Goal: Task Accomplishment & Management: Manage account settings

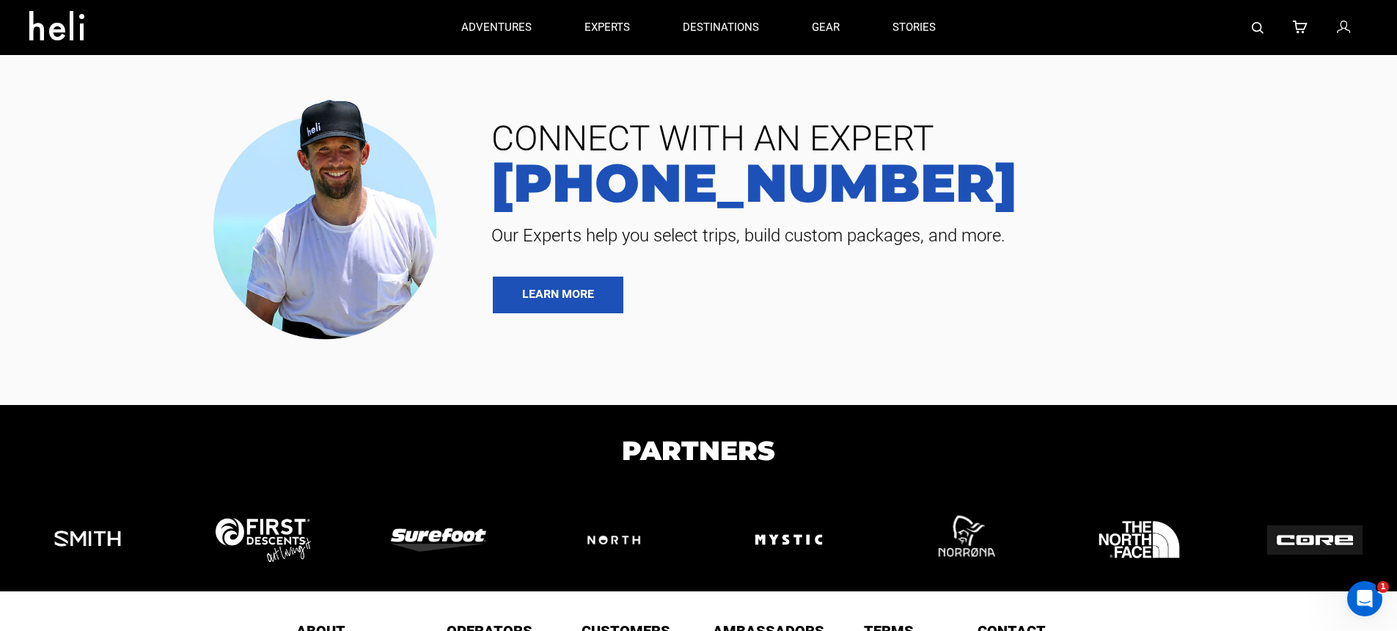
scroll to position [3205, 0]
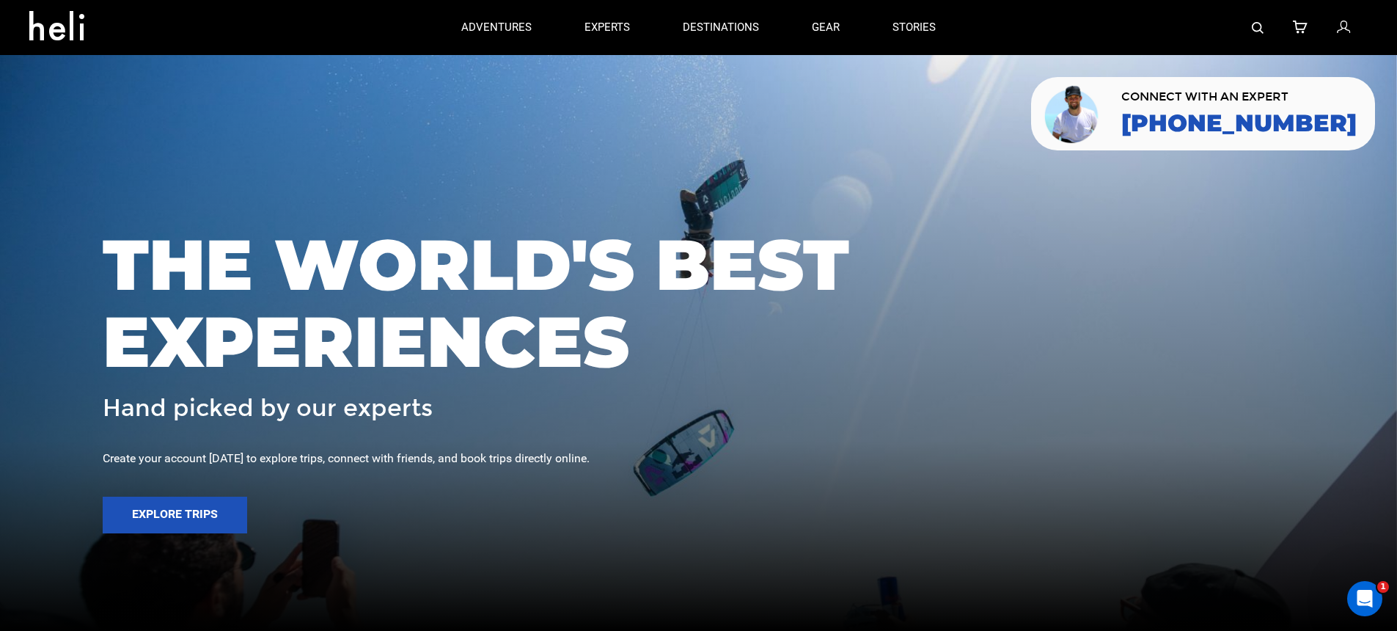
click at [1342, 29] on icon at bounding box center [1343, 27] width 13 height 19
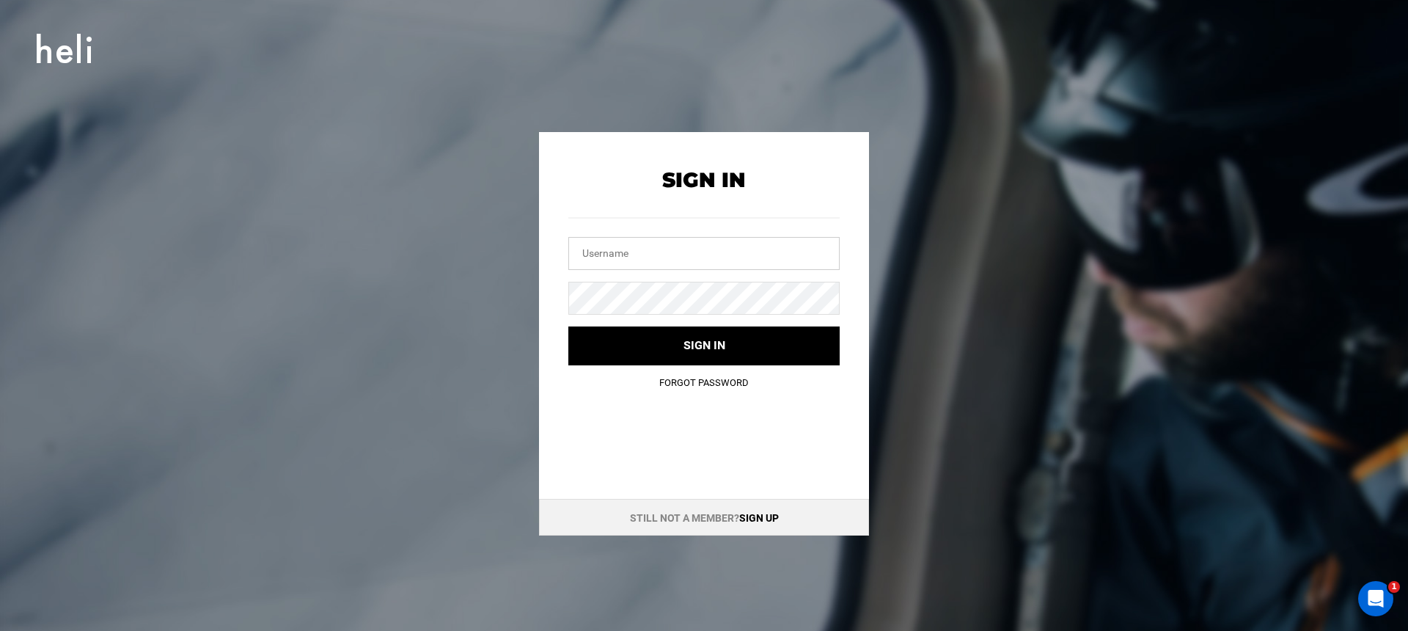
click at [662, 253] on input "text" at bounding box center [703, 253] width 271 height 33
type input "info@mustangpowder.com"
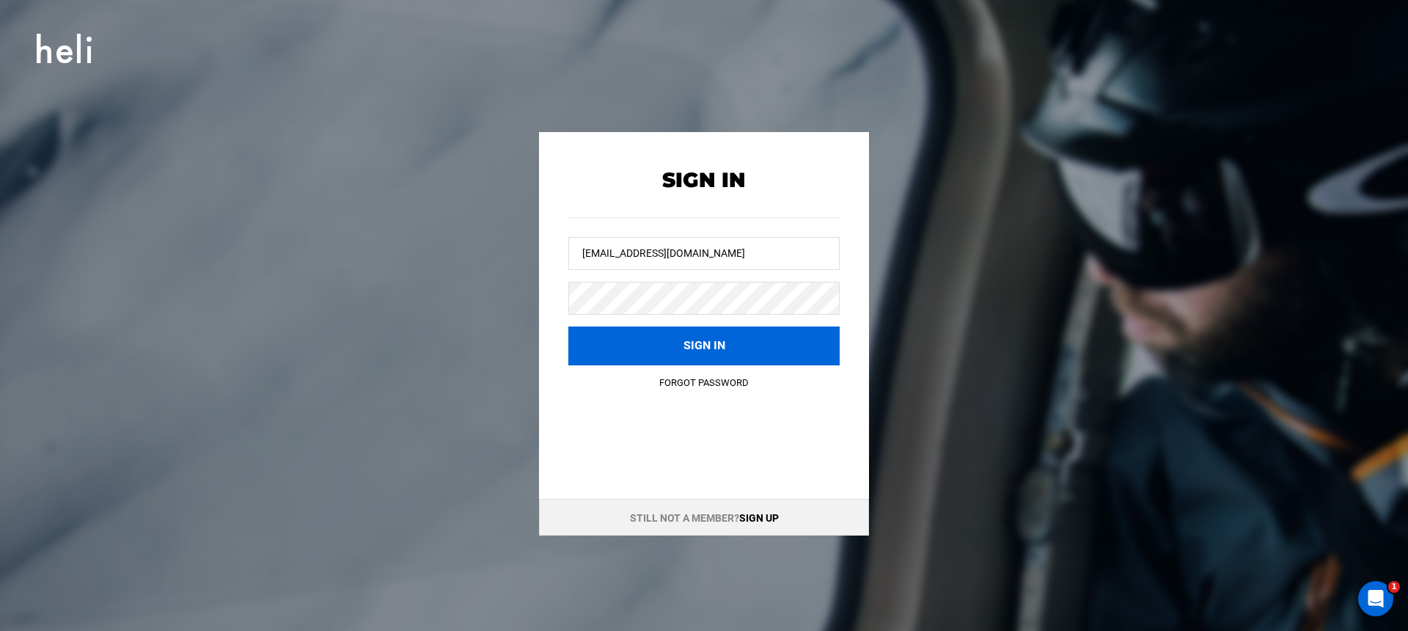
click at [695, 340] on button "Sign in" at bounding box center [703, 345] width 271 height 39
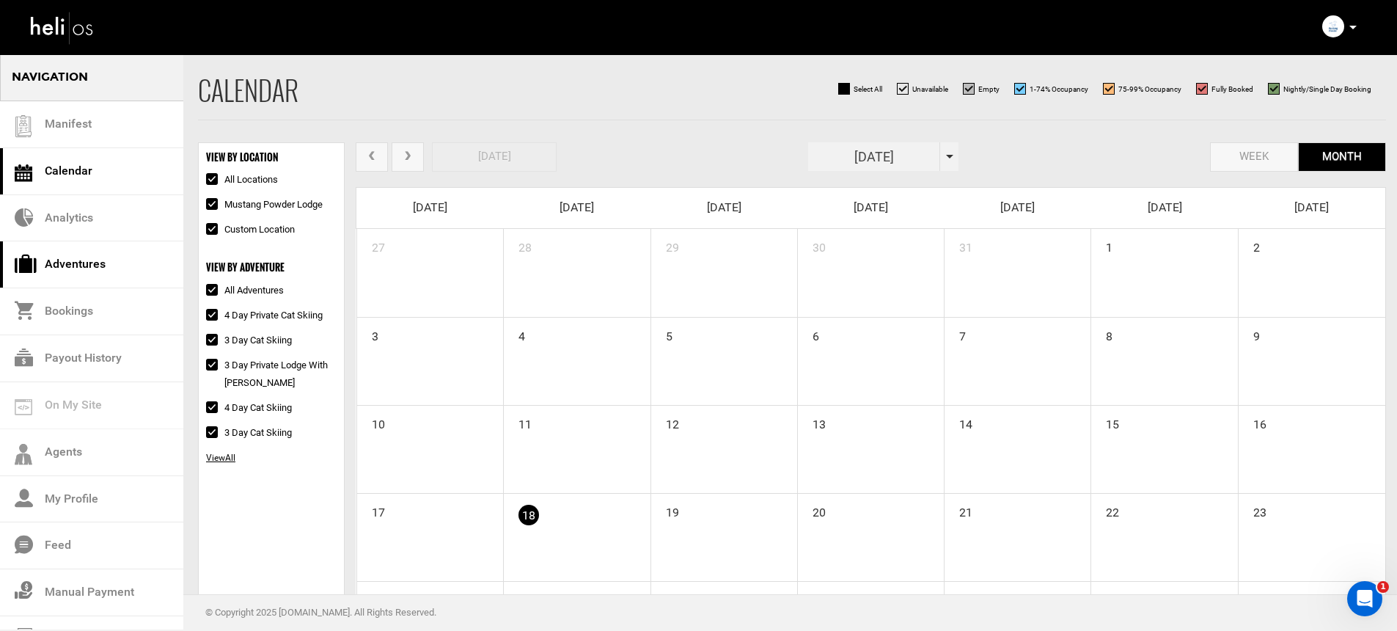
click at [99, 260] on link "Adventures" at bounding box center [91, 264] width 183 height 47
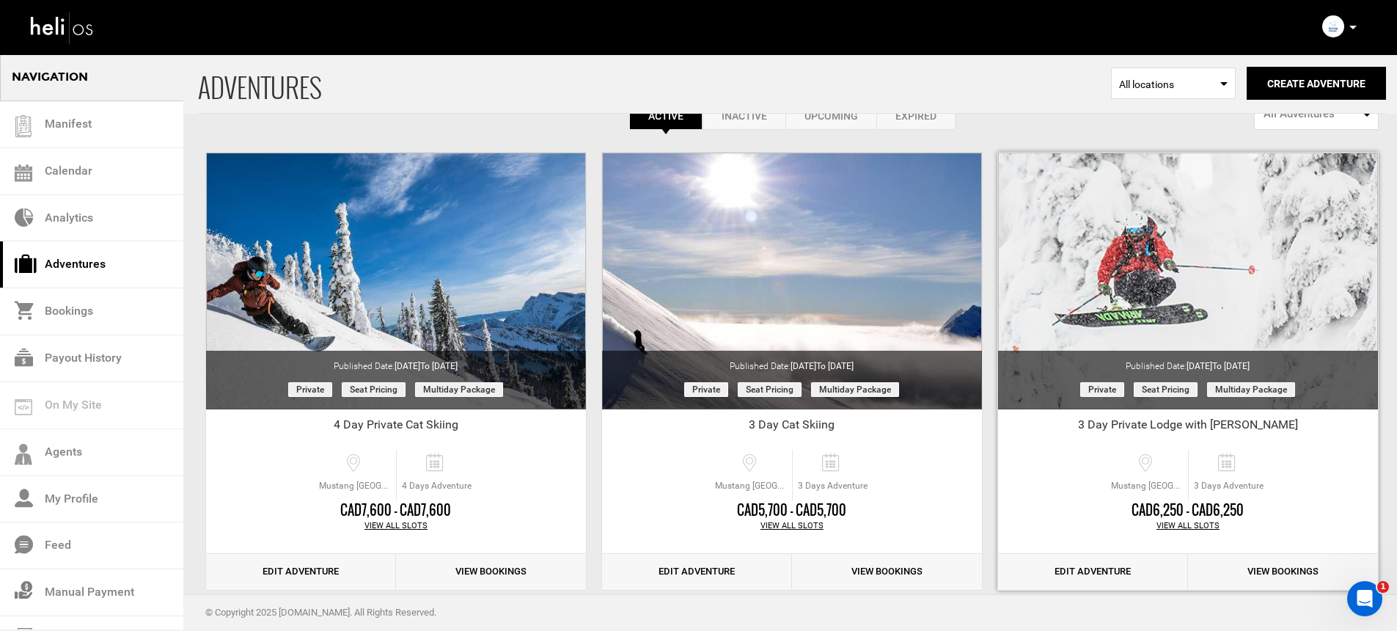
scroll to position [67, 0]
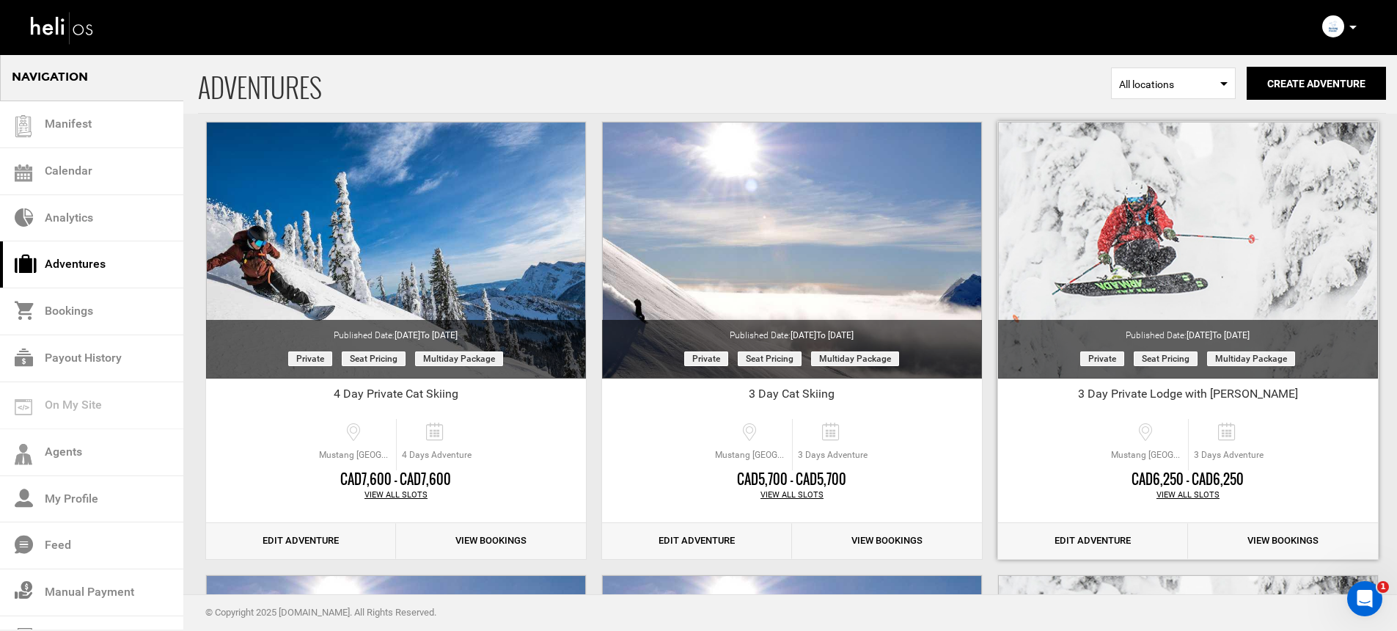
click at [1119, 536] on link "Edit Adventure" at bounding box center [1093, 541] width 190 height 36
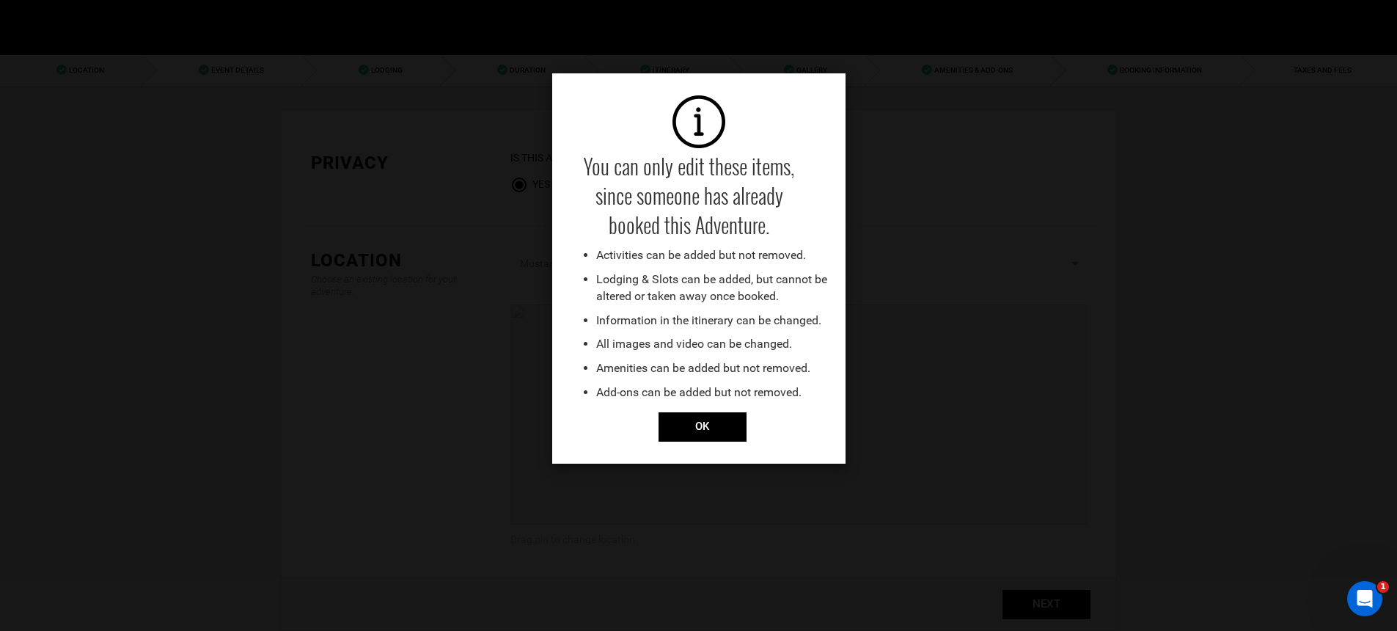
click at [1279, 73] on div "You can only edit these items, since someone has already booked this Adventure.…" at bounding box center [698, 315] width 1397 height 631
click at [673, 428] on div "You can only edit these items, since someone has already booked this Adventure.…" at bounding box center [698, 315] width 1397 height 631
click at [681, 432] on div "You can only edit these items, since someone has already booked this Adventure.…" at bounding box center [698, 315] width 1397 height 631
click at [690, 427] on input "OK" at bounding box center [703, 426] width 88 height 29
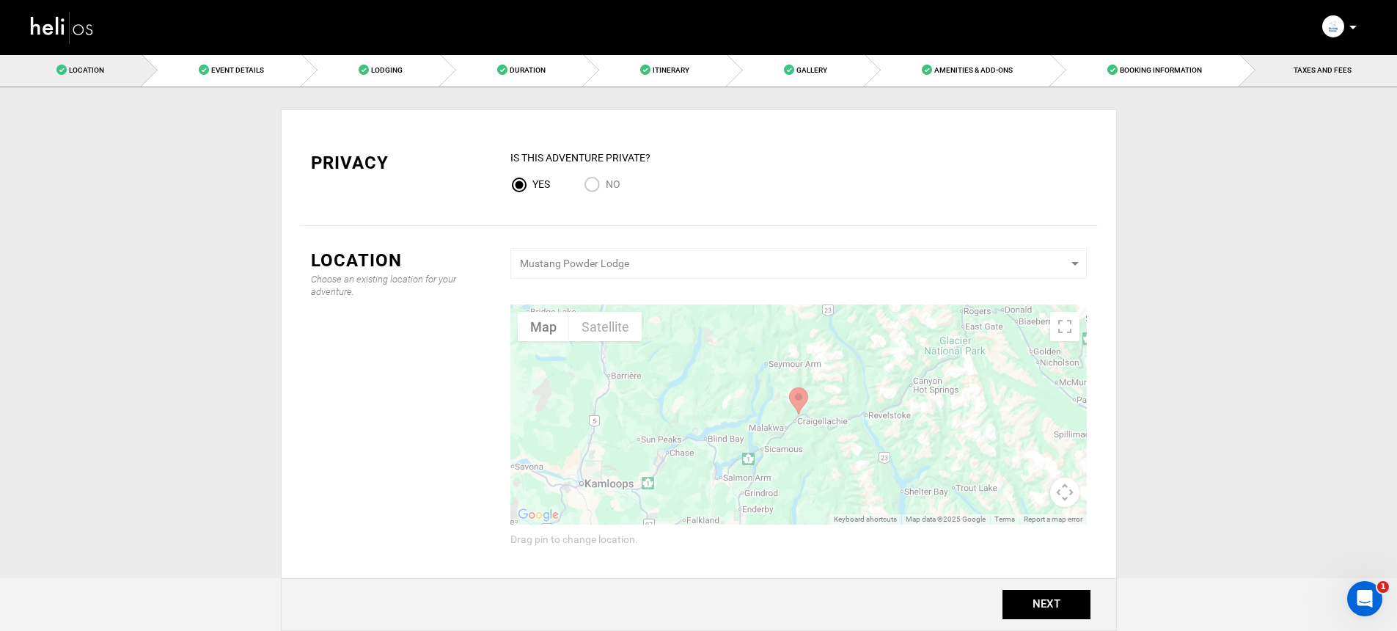
click at [1269, 78] on link "TAXES AND FEES" at bounding box center [1318, 70] width 157 height 33
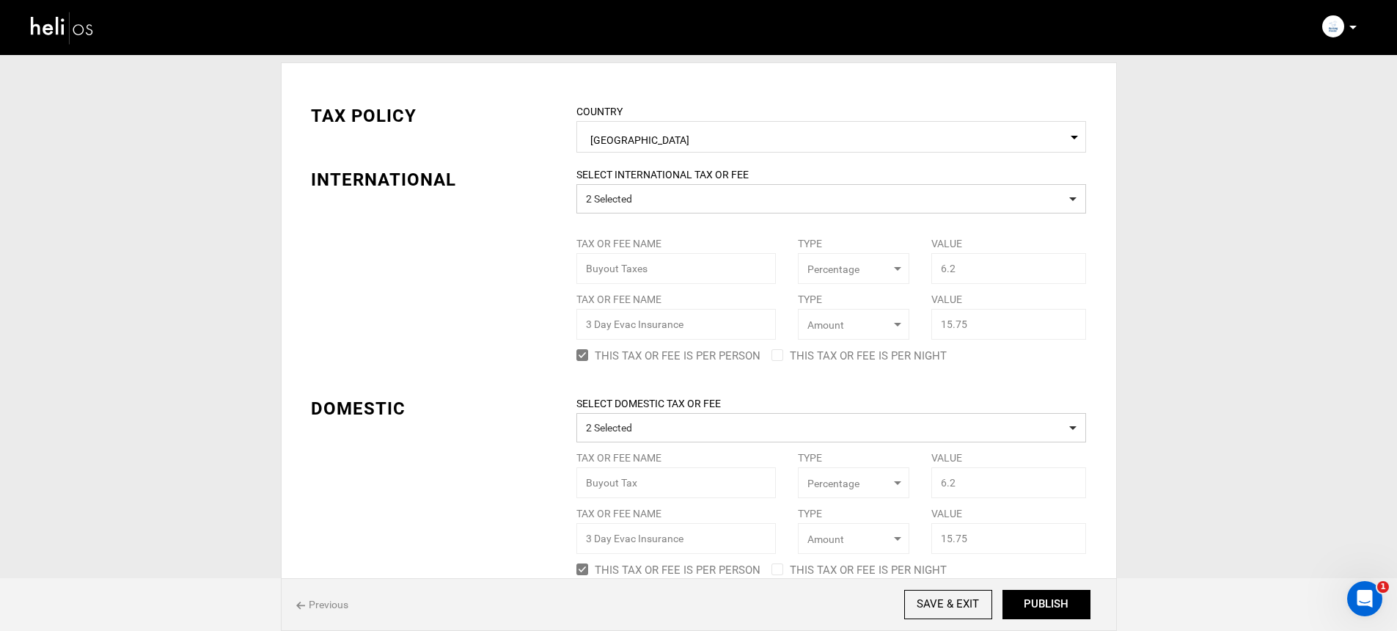
scroll to position [66, 0]
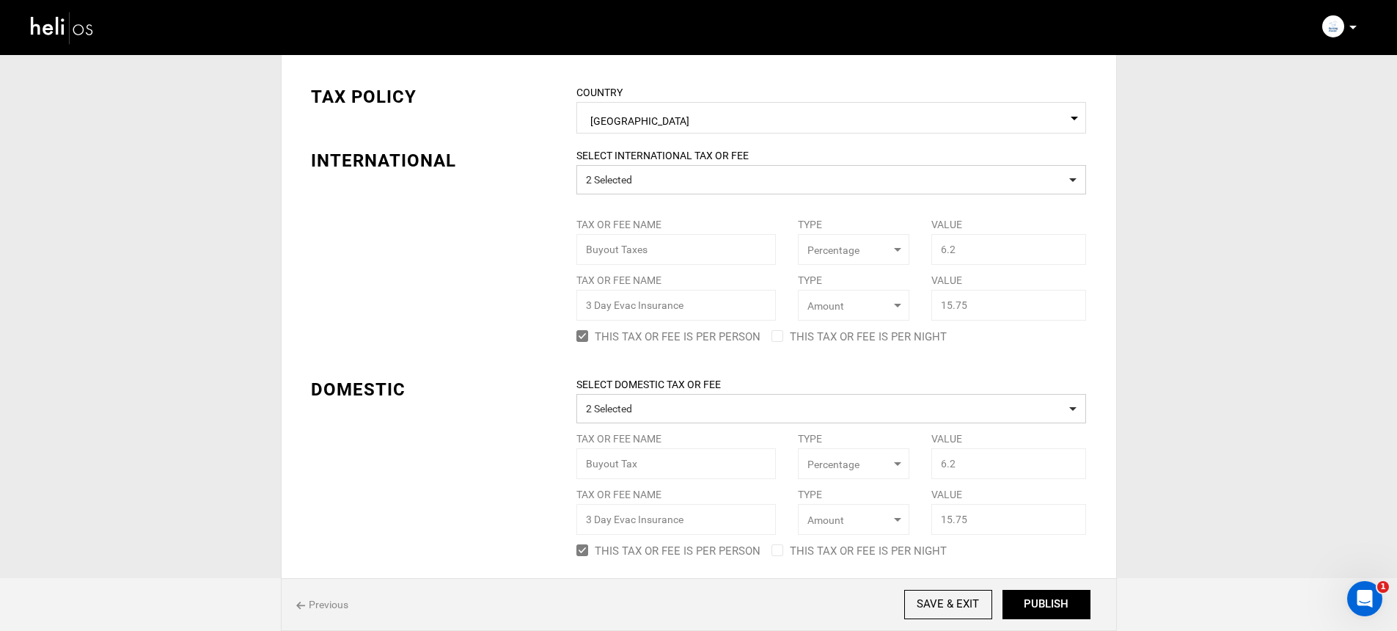
click at [73, 32] on img at bounding box center [62, 27] width 66 height 39
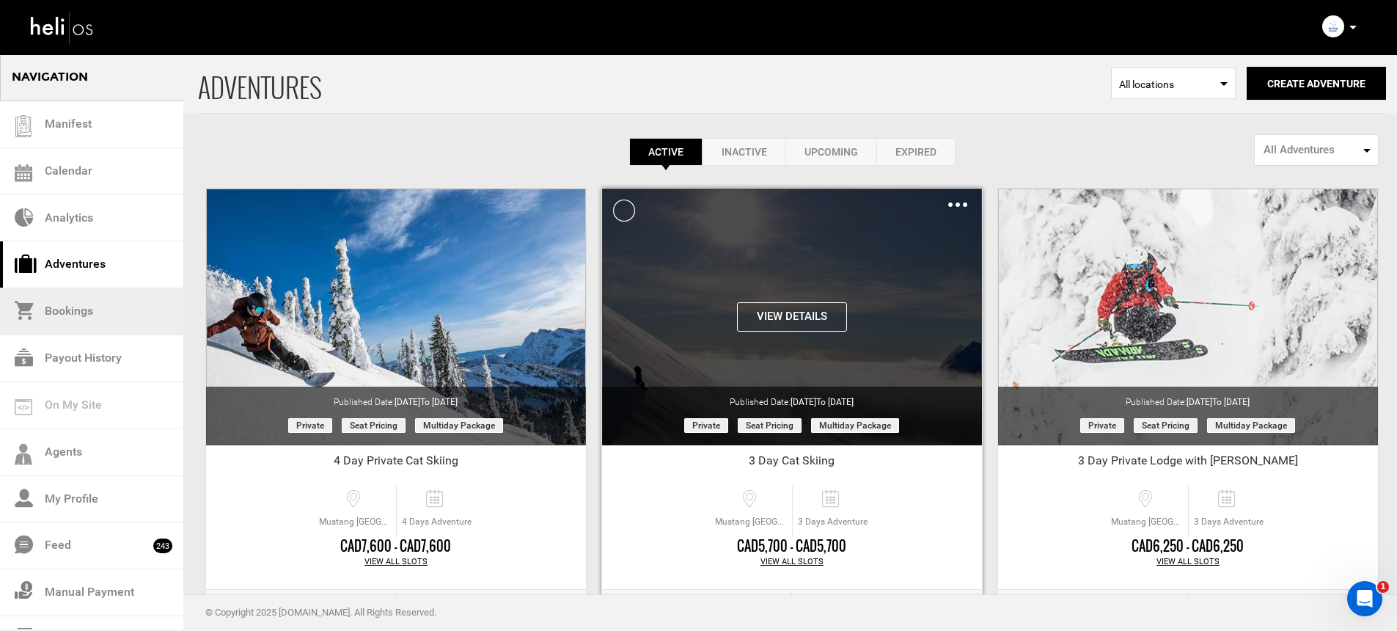
click at [112, 304] on link "Bookings" at bounding box center [91, 311] width 183 height 47
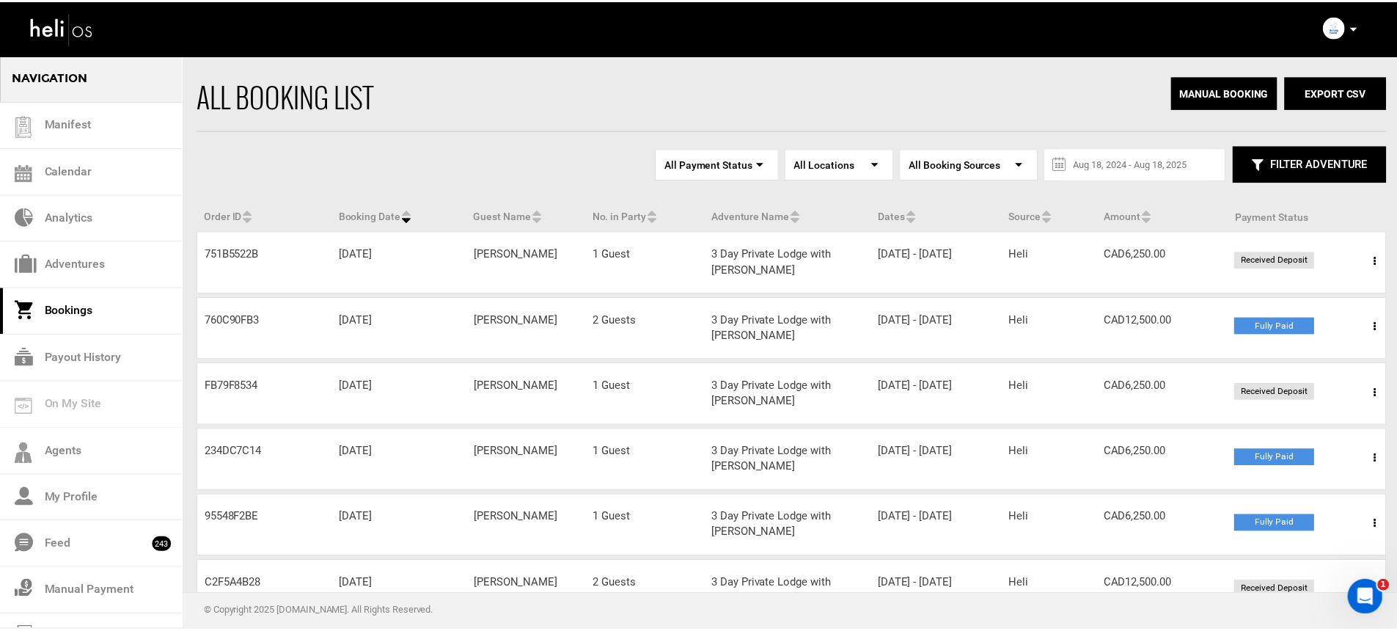
scroll to position [343, 0]
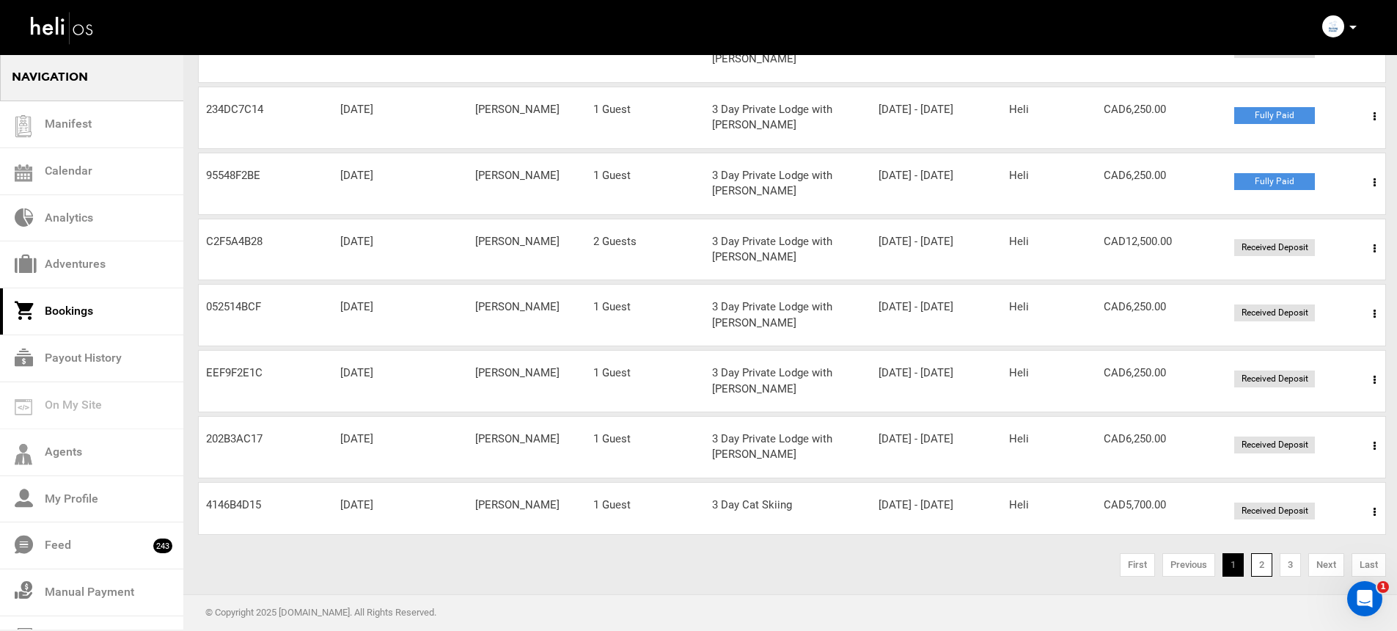
click at [1257, 573] on link "2" at bounding box center [1261, 564] width 21 height 23
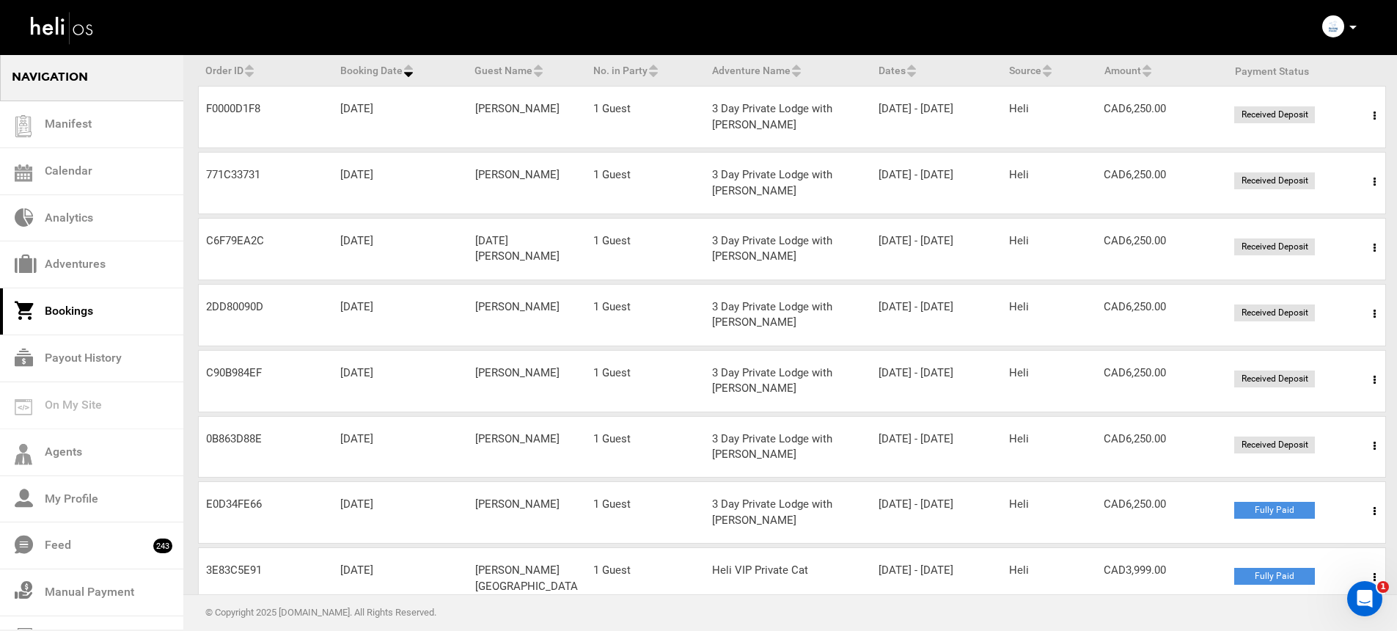
scroll to position [221, 0]
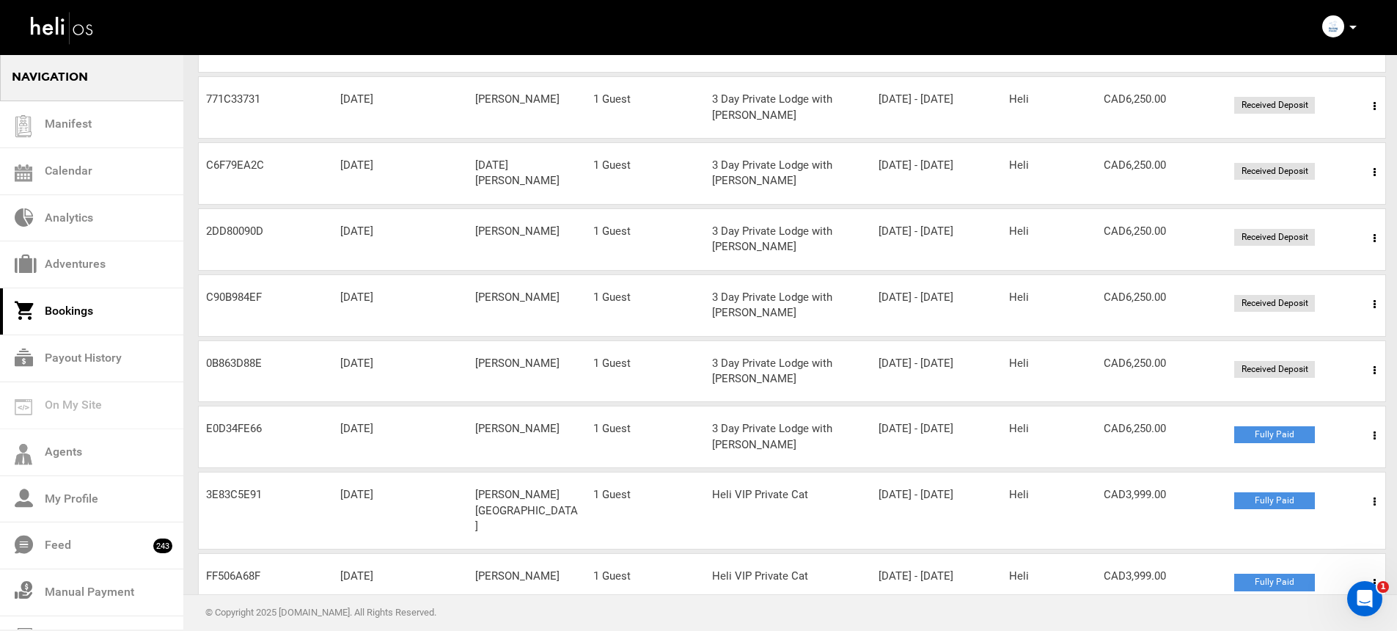
click at [1375, 369] on icon at bounding box center [1375, 370] width 2 height 10
click at [1297, 405] on link "View Details" at bounding box center [1320, 415] width 145 height 37
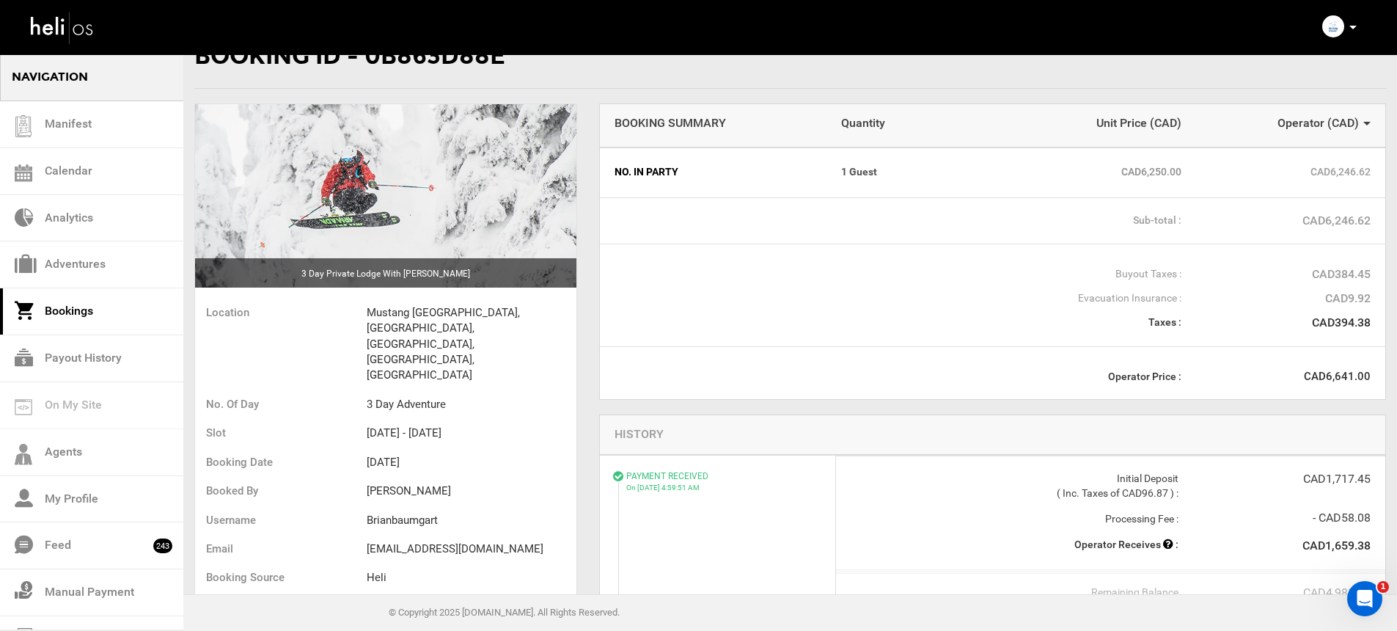
scroll to position [154, 0]
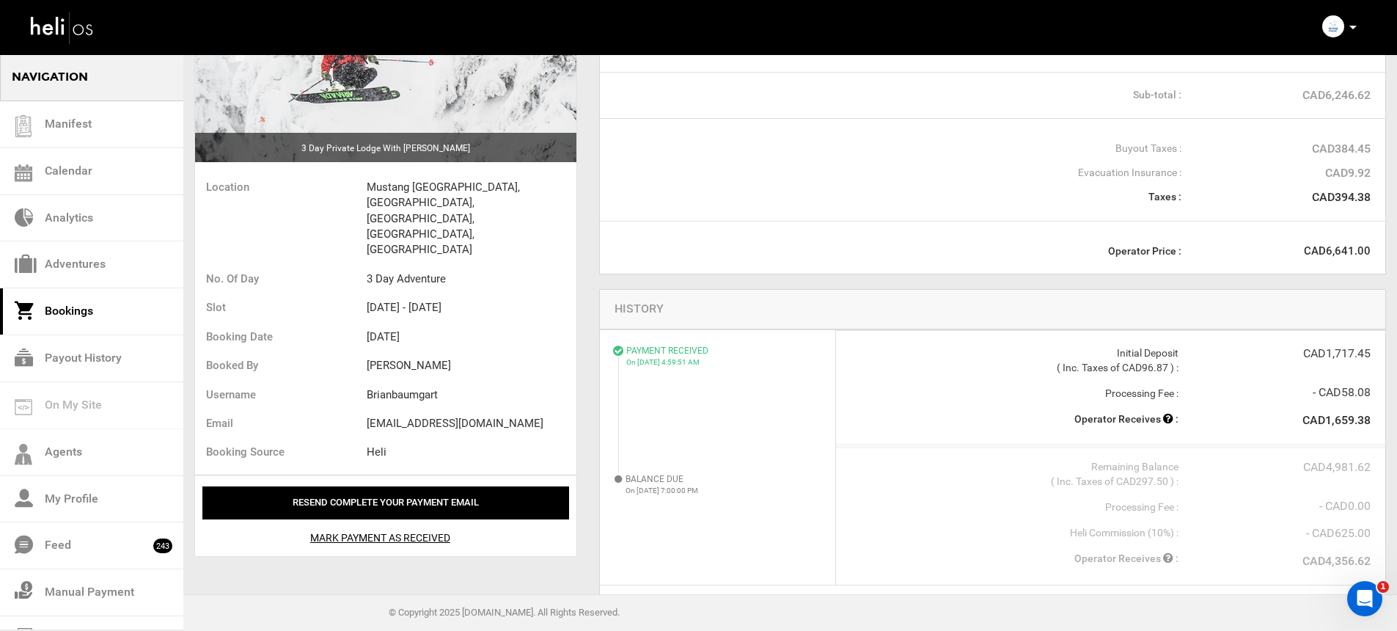
click at [92, 307] on link "Bookings" at bounding box center [91, 311] width 183 height 47
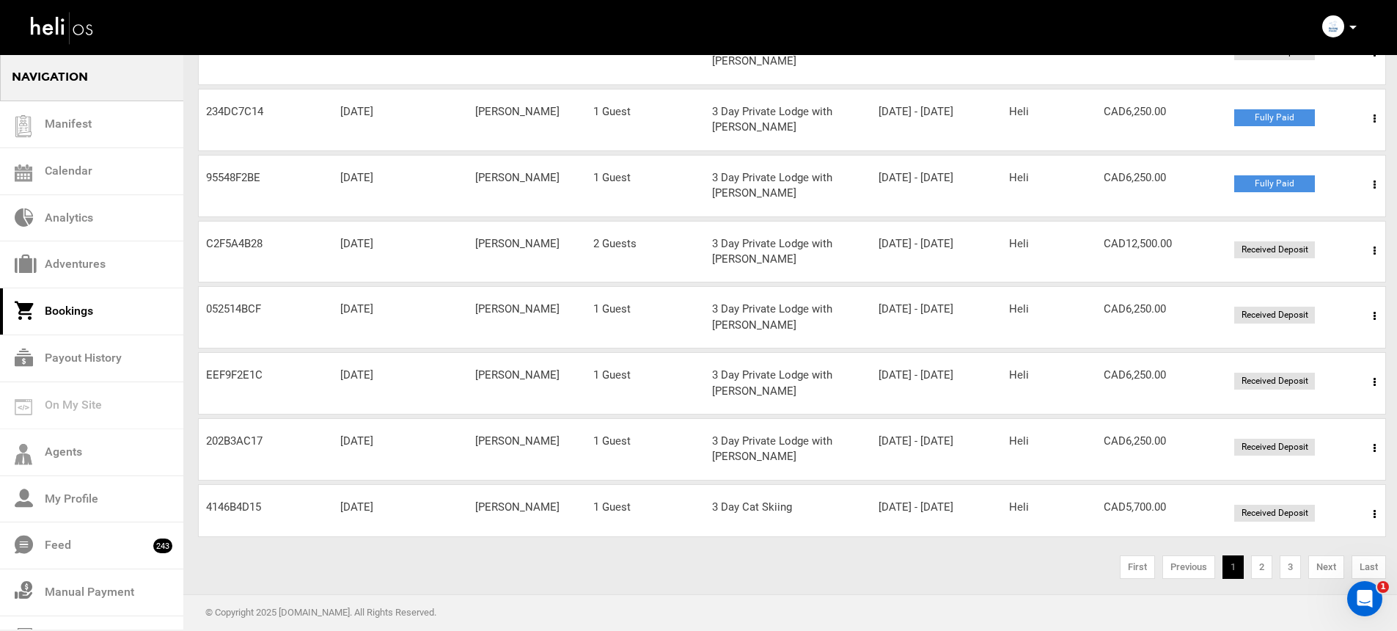
scroll to position [356, 0]
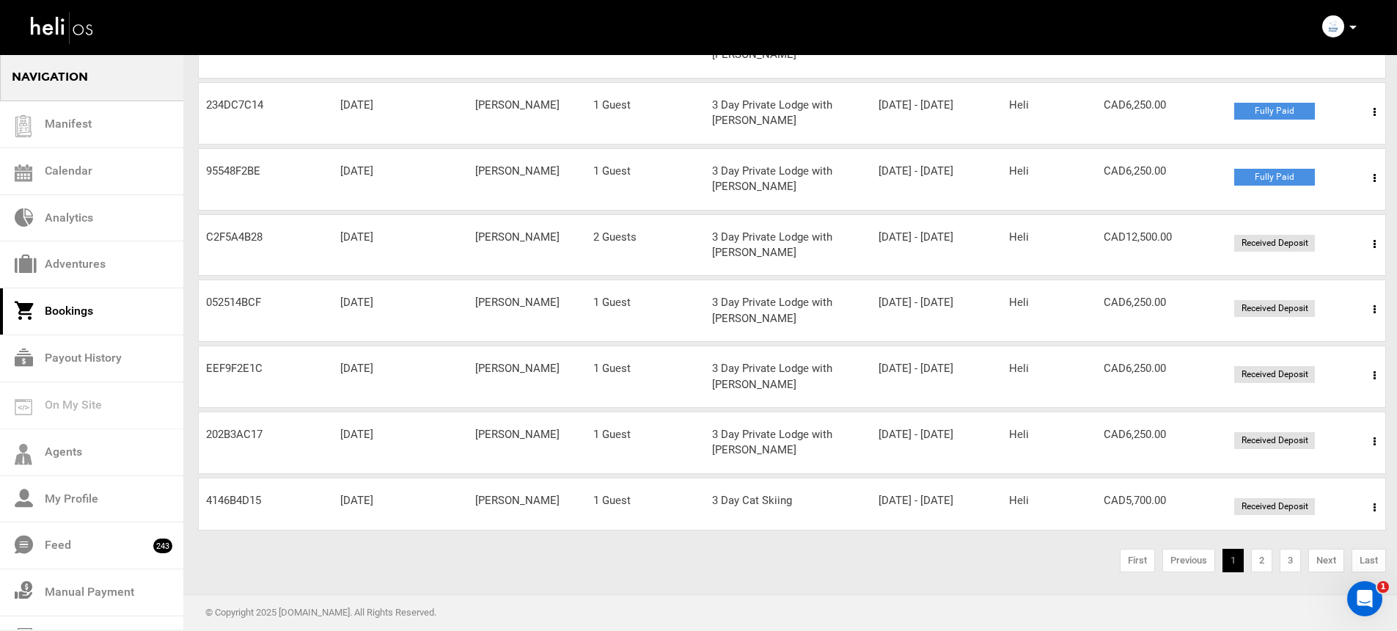
click at [1372, 497] on span at bounding box center [1375, 507] width 18 height 37
click at [1306, 534] on link "View Details" at bounding box center [1320, 552] width 145 height 37
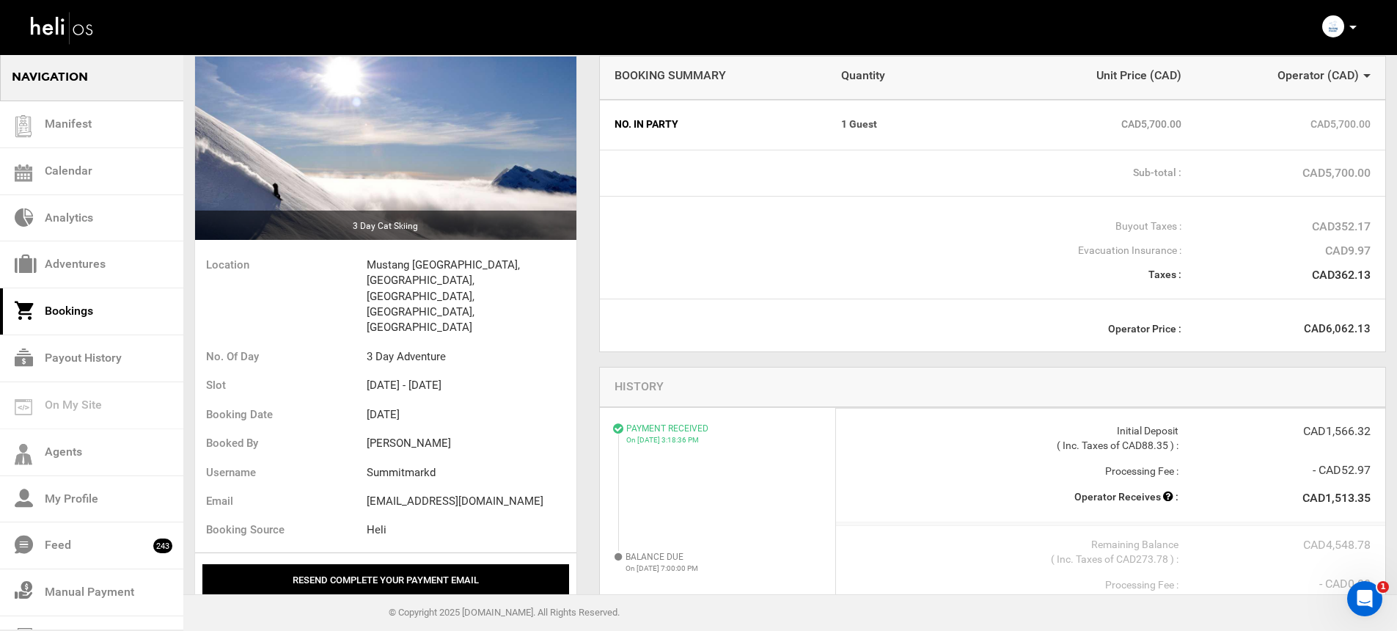
scroll to position [34, 0]
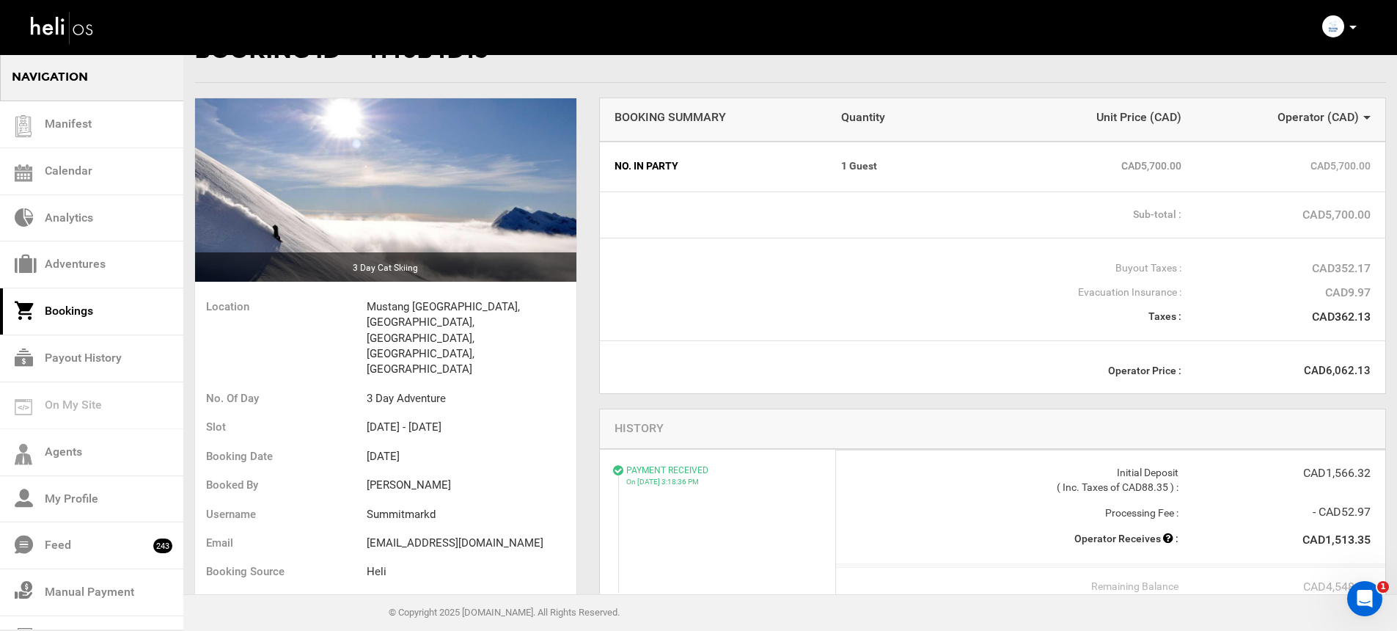
click at [1355, 28] on icon at bounding box center [1353, 28] width 7 height 4
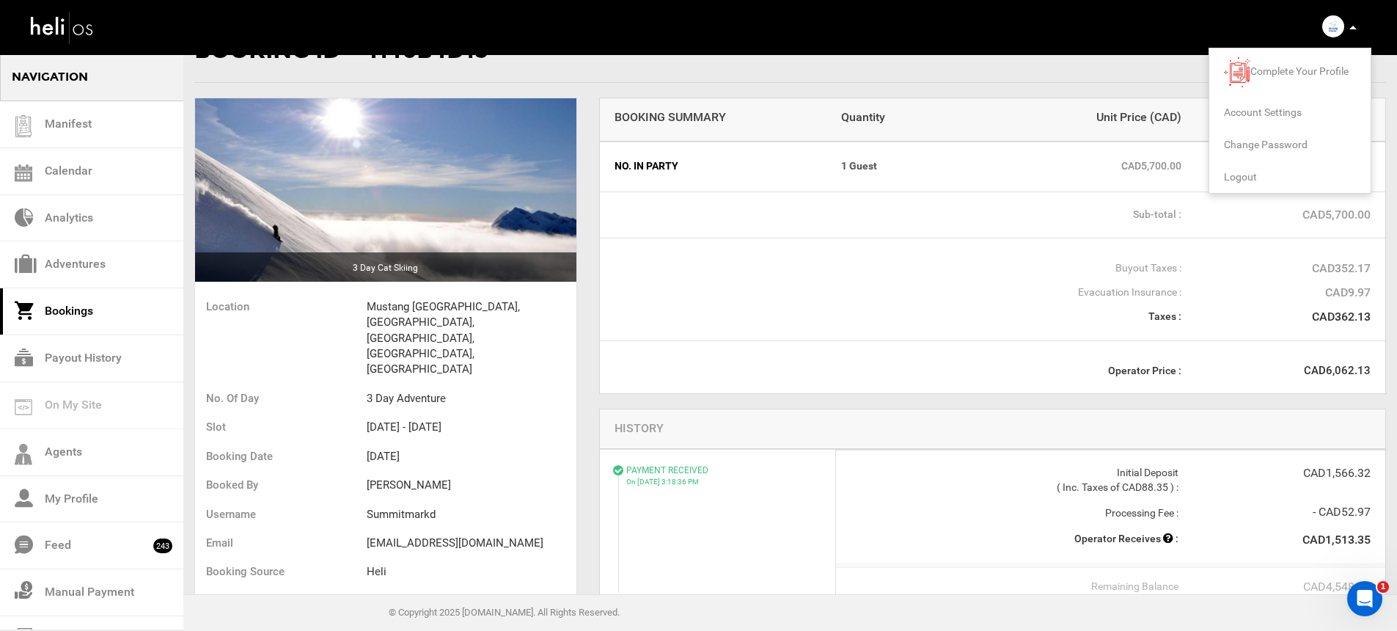
click at [1242, 178] on span "Logout" at bounding box center [1240, 177] width 33 height 12
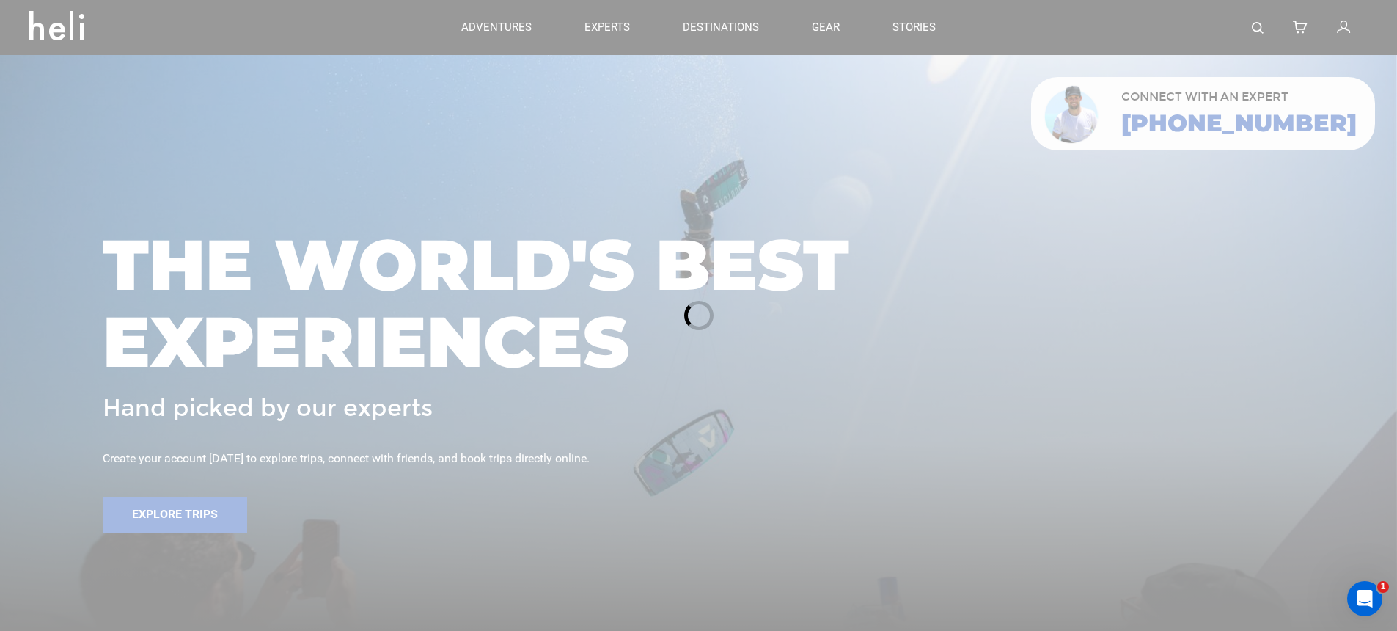
click at [1257, 26] on img at bounding box center [1258, 28] width 12 height 12
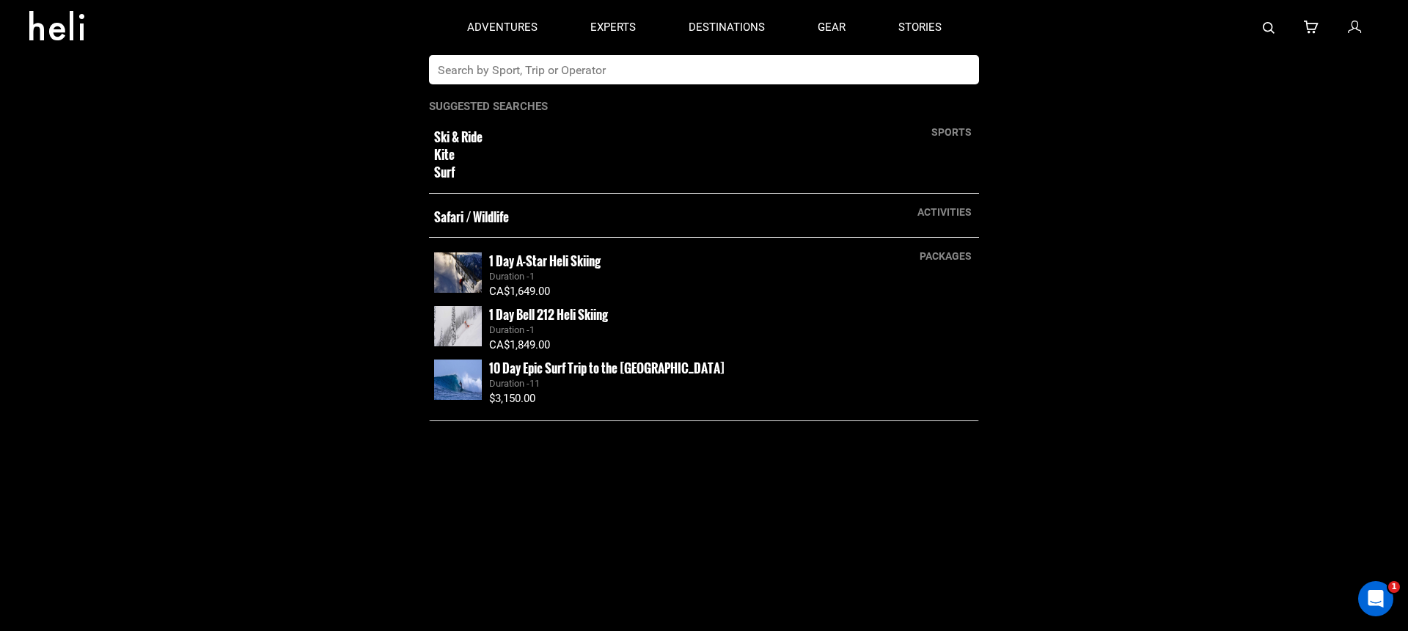
click at [813, 78] on input "text" at bounding box center [689, 69] width 520 height 29
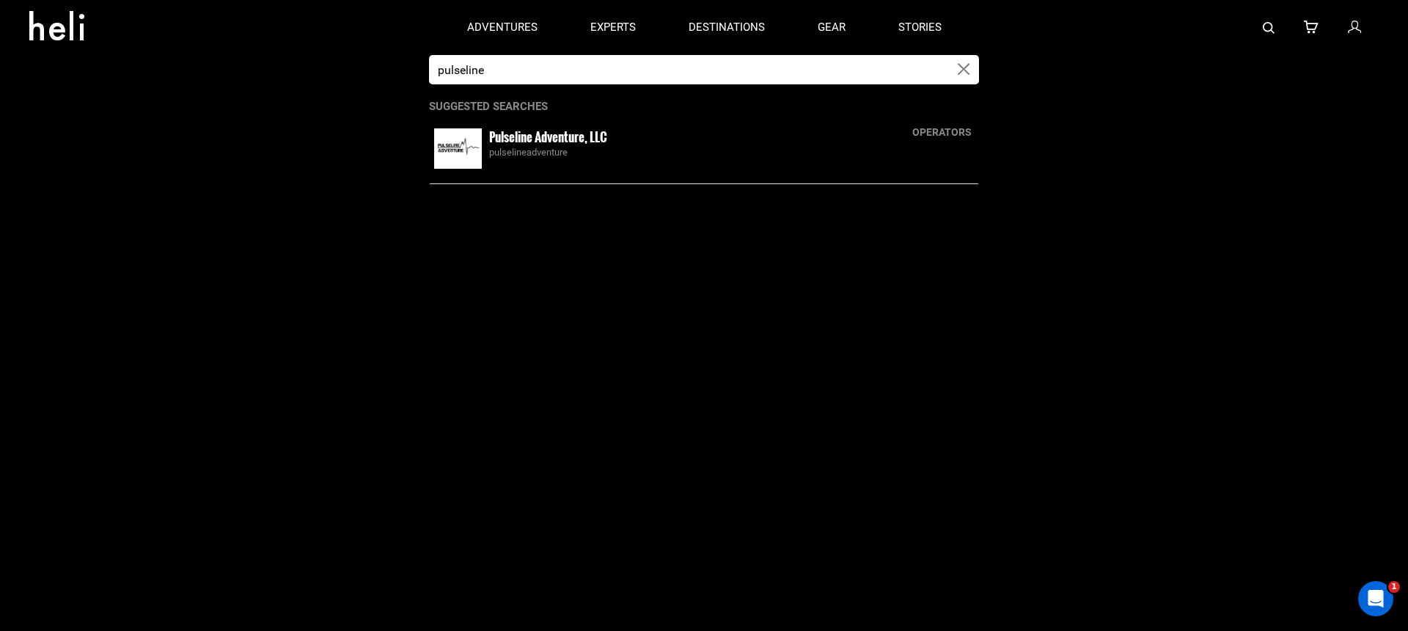
type input "pulseline"
click at [575, 153] on div "pulselineadventure" at bounding box center [731, 153] width 485 height 14
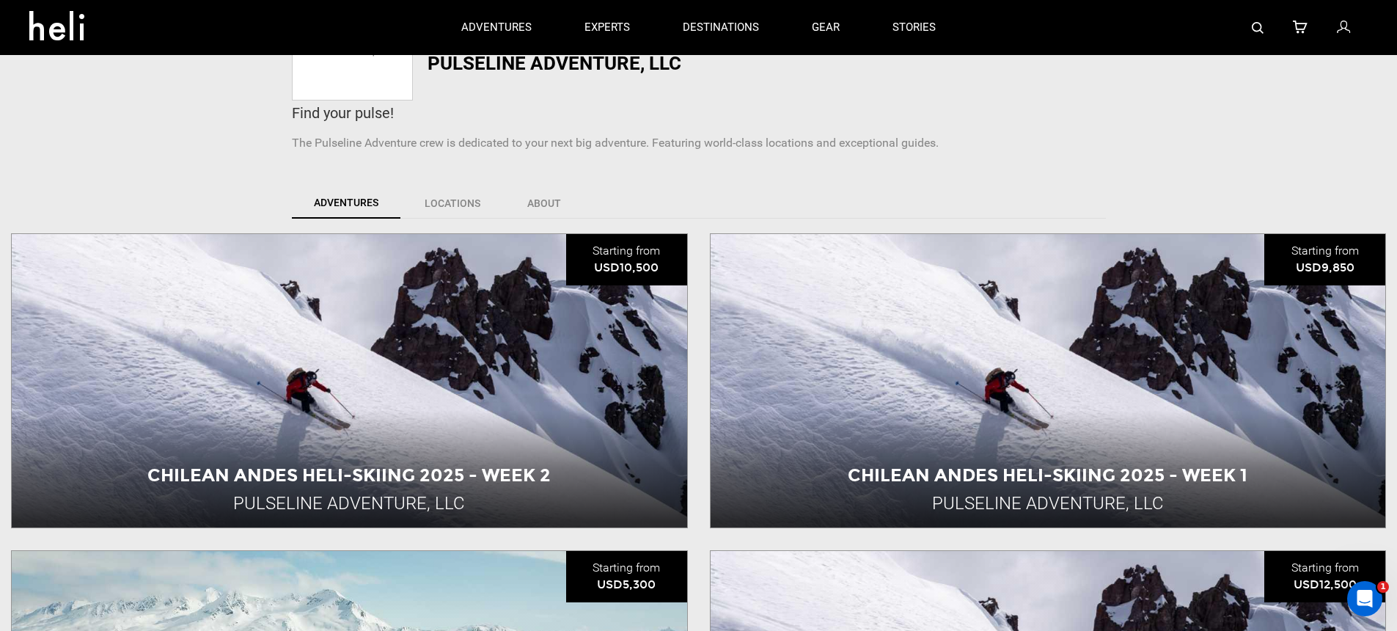
scroll to position [367, 0]
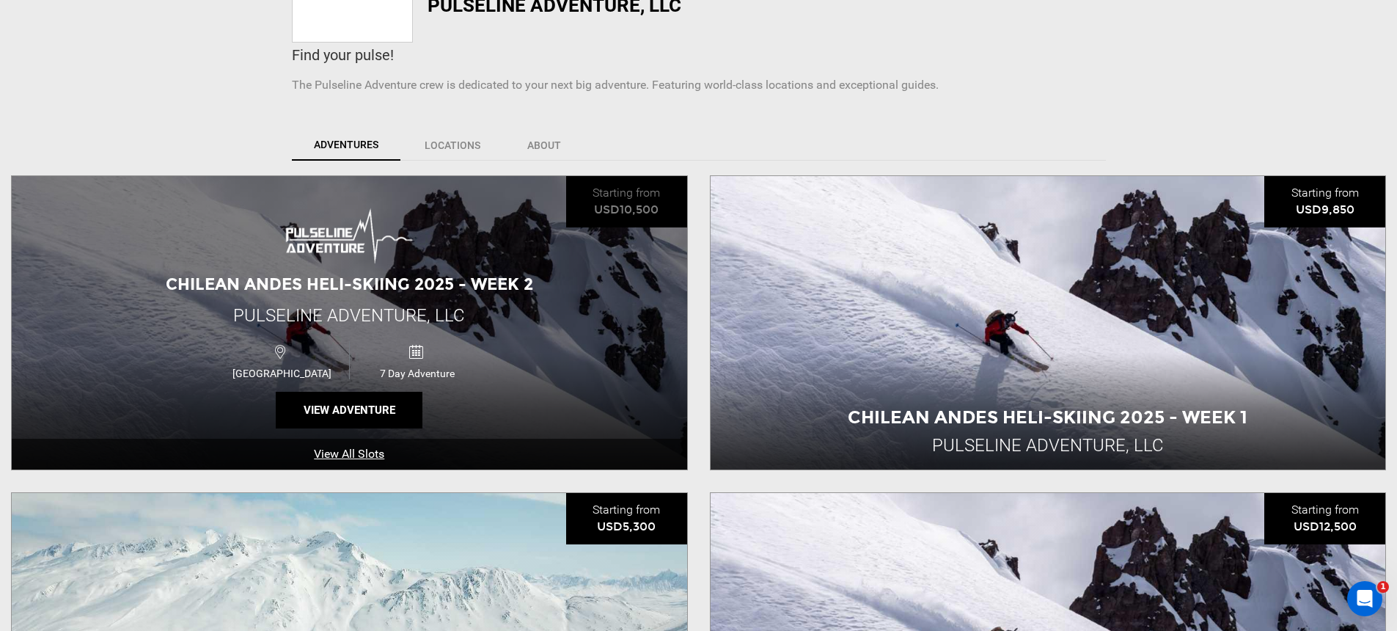
click at [369, 454] on link "View All Slots" at bounding box center [350, 455] width 676 height 32
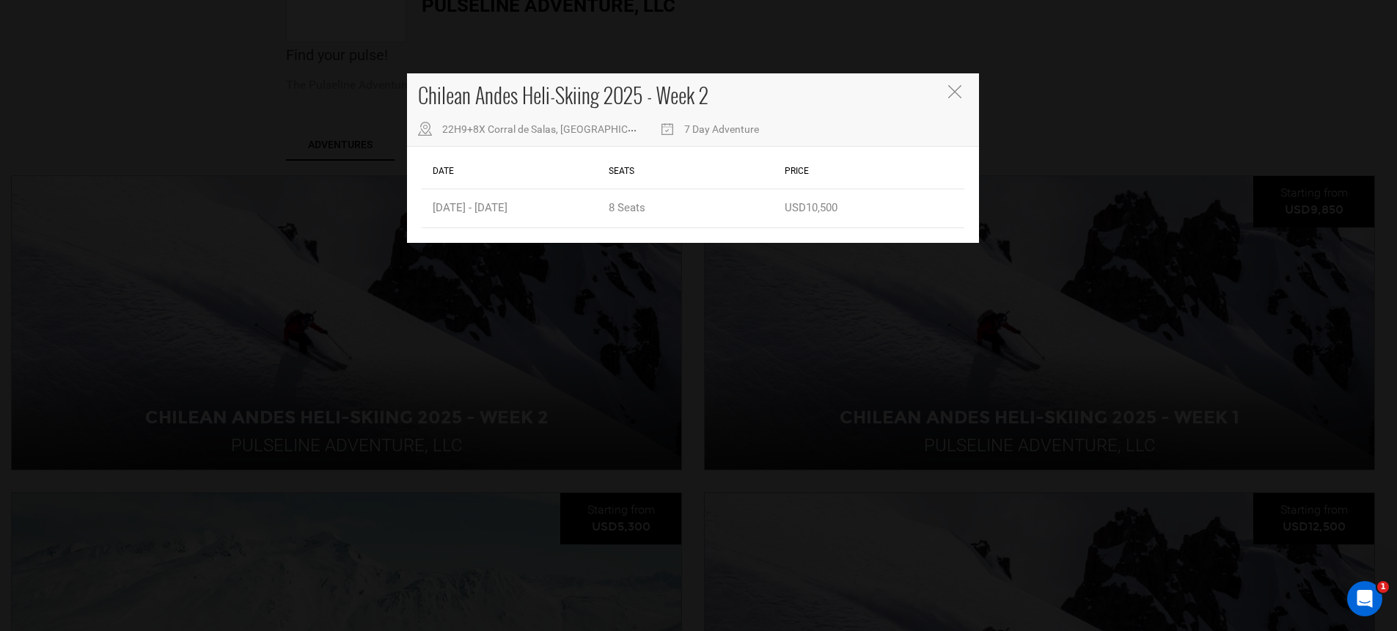
click at [501, 383] on div "Chilean Andes Heli-Skiing 2025 - Week 2 22H9+8X Corral de Salas, Colbún, Chile …" at bounding box center [698, 315] width 1397 height 631
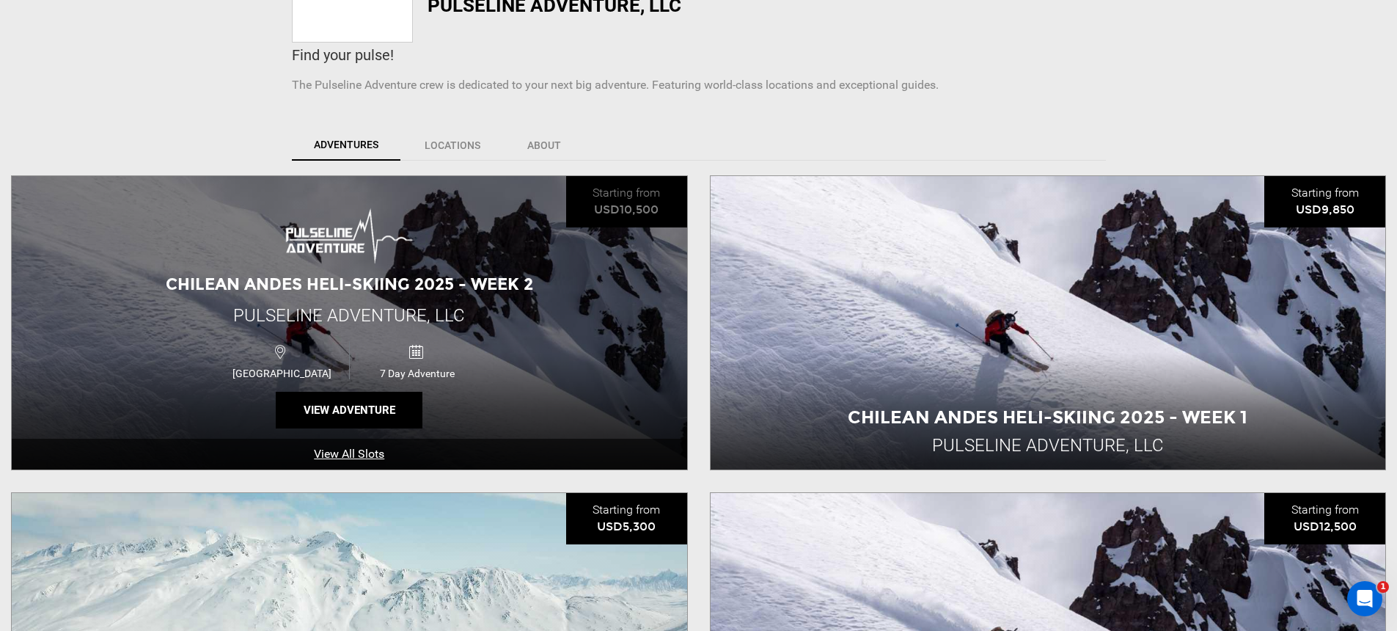
scroll to position [750, 0]
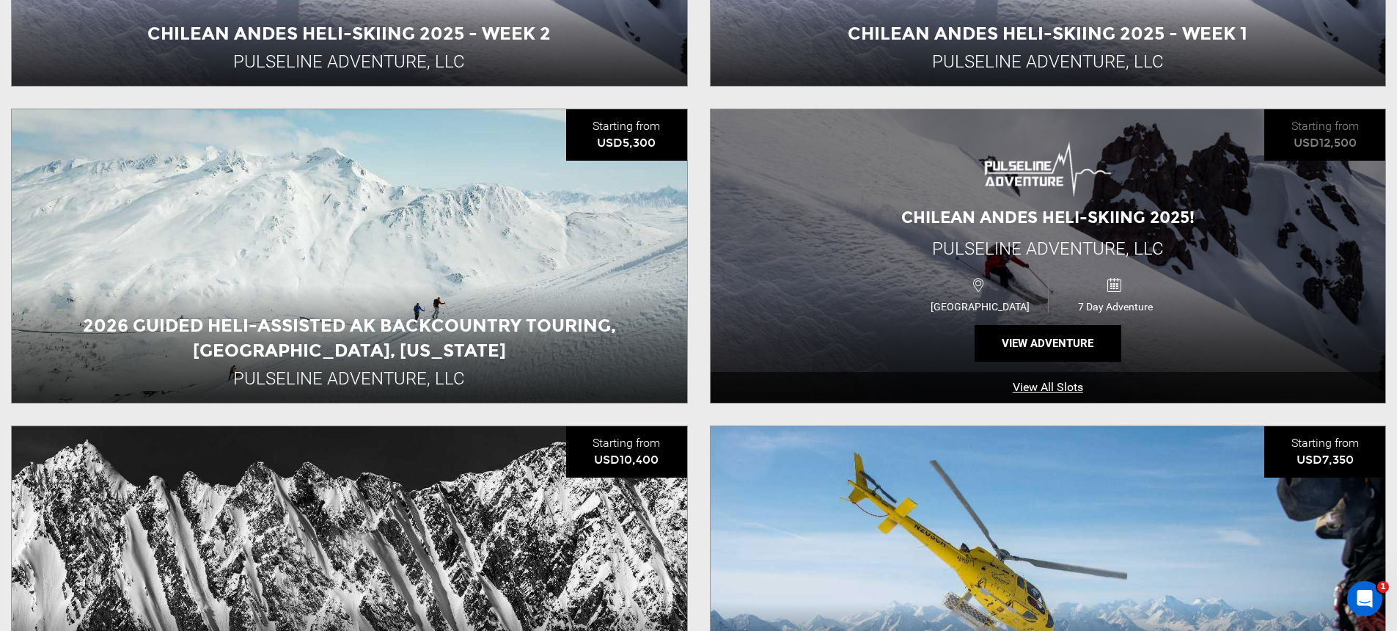
click at [1067, 388] on link "View All Slots" at bounding box center [1049, 388] width 676 height 32
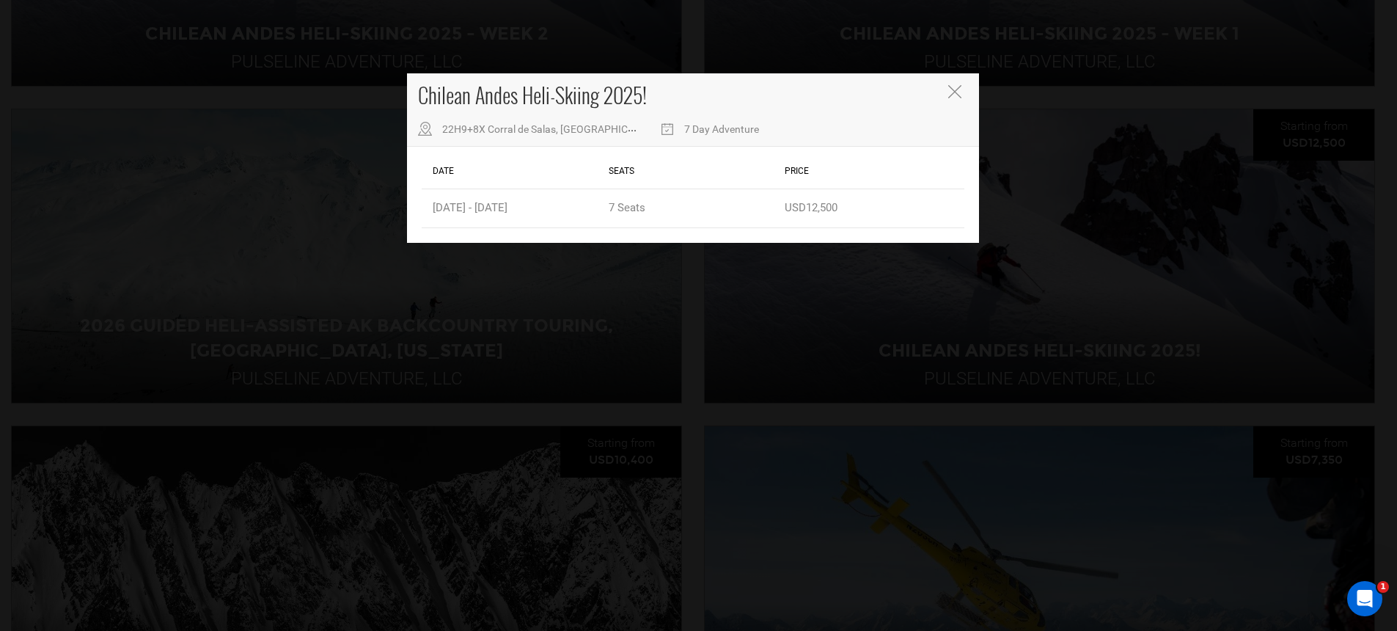
click at [1032, 394] on div "Chilean Andes Heli-Skiing 2025! 22H9+8X Corral de Salas, Colbún, Chile 7 Day Ad…" at bounding box center [698, 315] width 1397 height 631
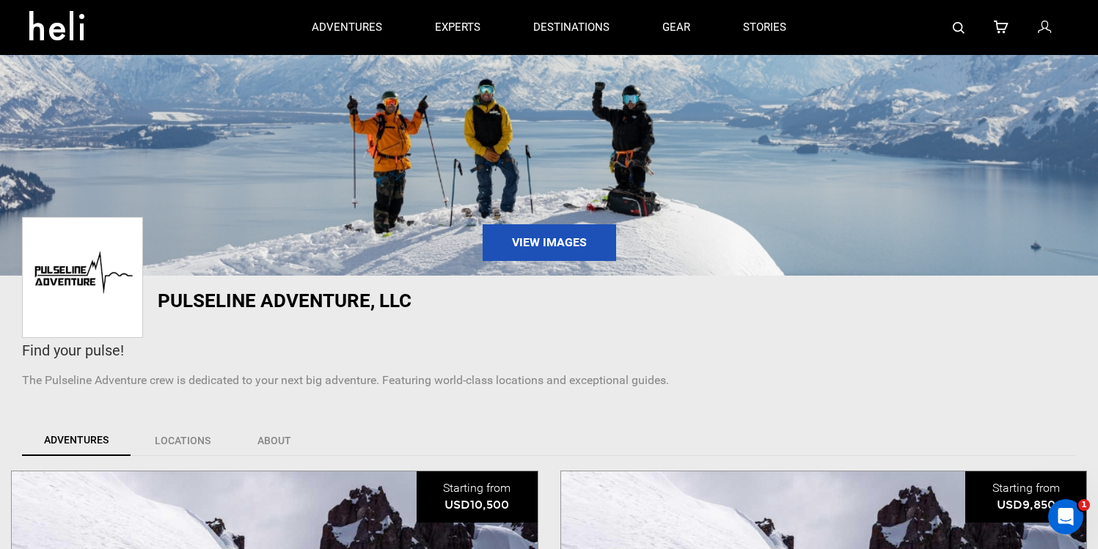
scroll to position [0, 0]
